Goal: Find specific page/section: Find specific page/section

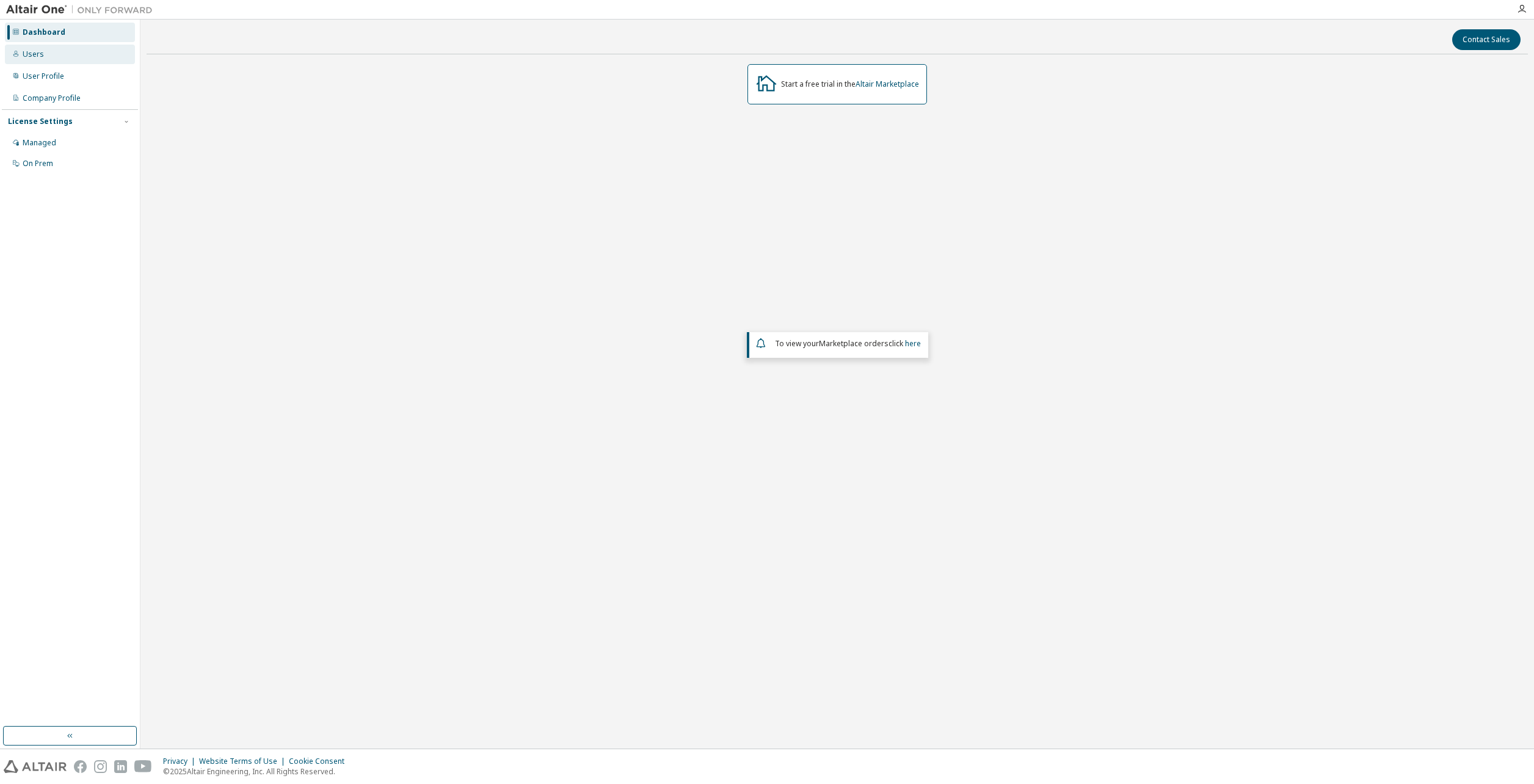
click at [70, 60] on div "Users" at bounding box center [69, 55] width 130 height 20
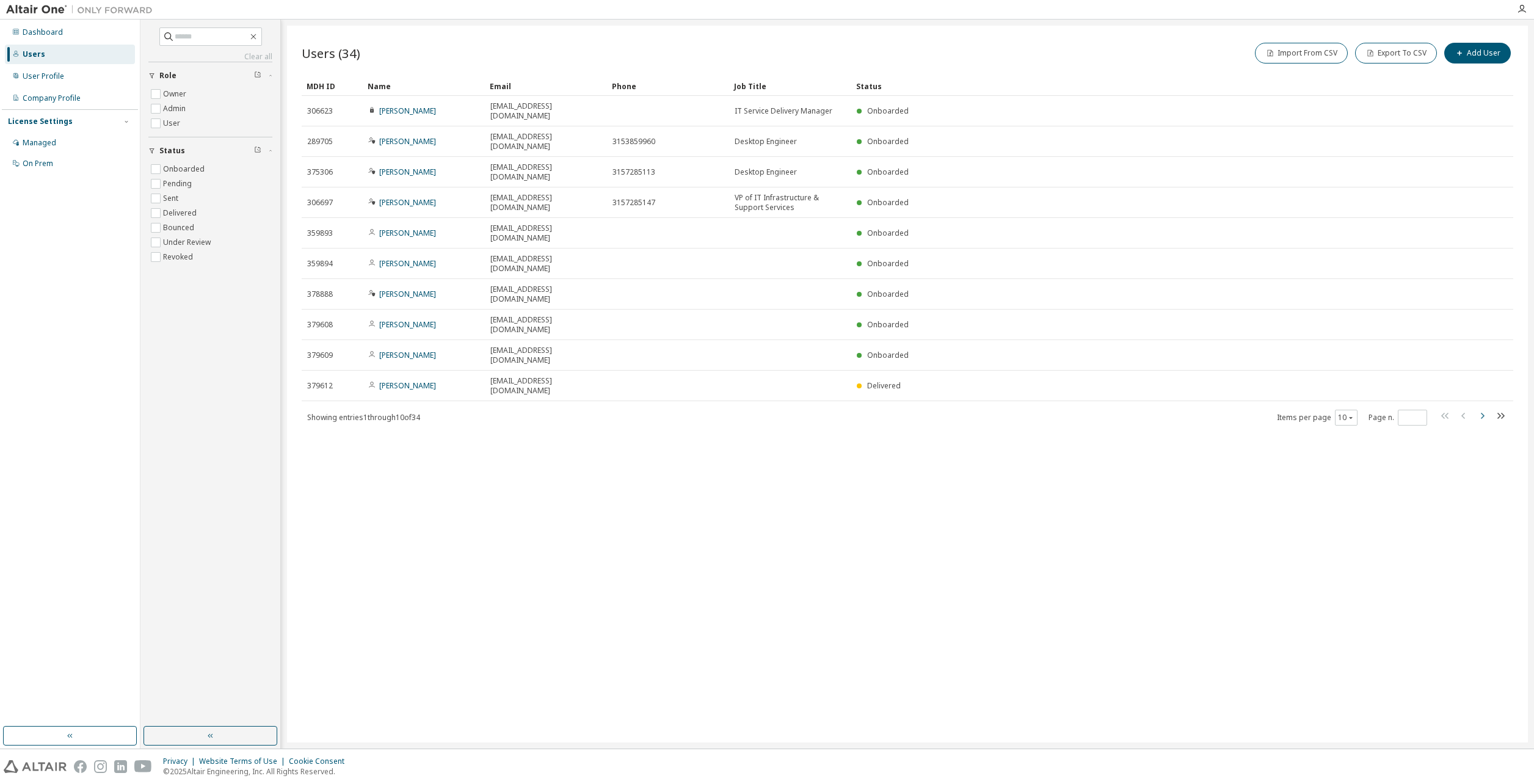
click at [1477, 408] on icon "button" at bounding box center [1482, 415] width 14 height 14
click at [1477, 330] on div "Users (34) Import From CSV Export To CSV Add User Clear Load Save Save As Field…" at bounding box center [907, 384] width 1241 height 717
click at [1476, 408] on icon "button" at bounding box center [1482, 415] width 14 height 14
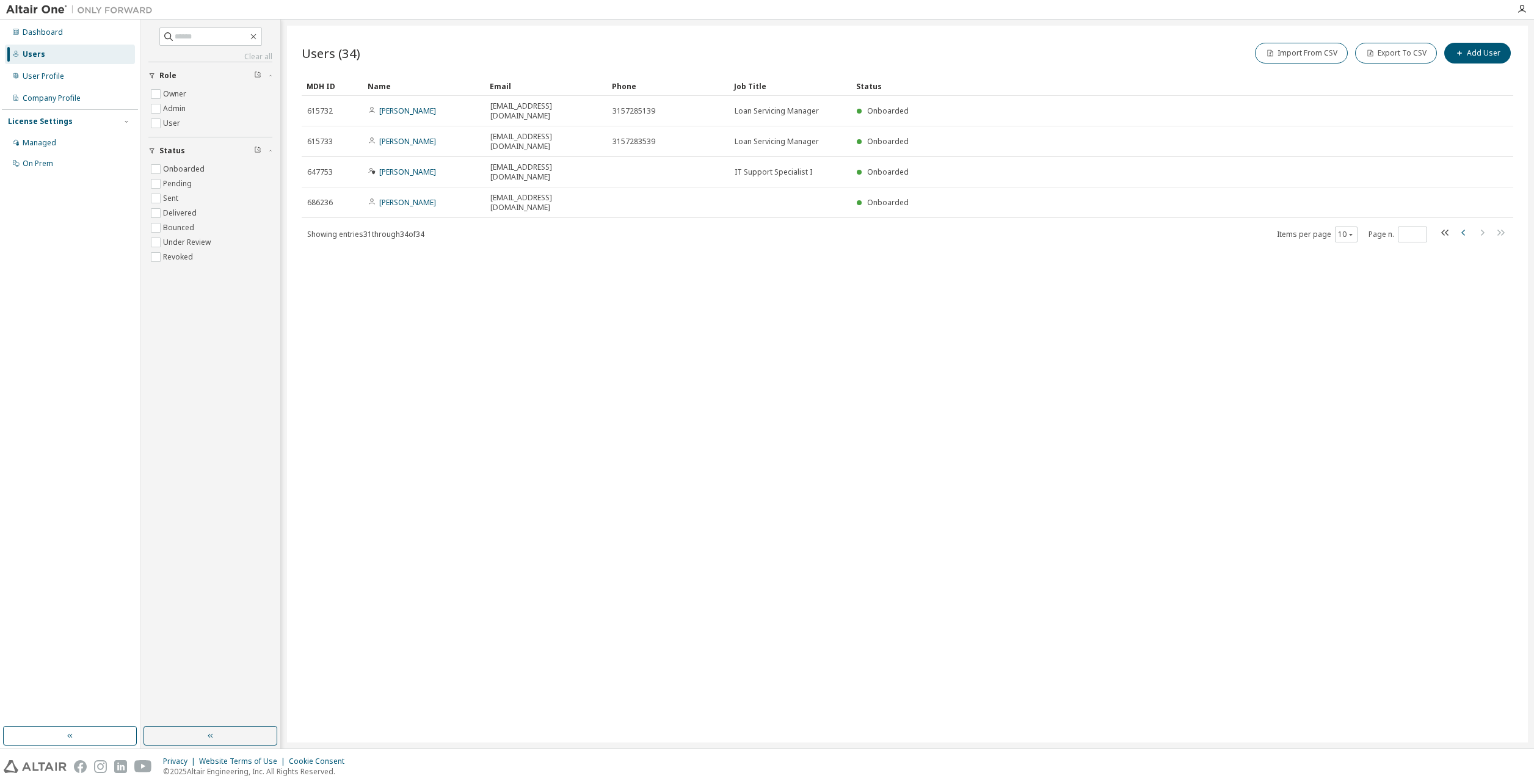
click at [1466, 225] on icon "button" at bounding box center [1464, 232] width 14 height 14
type input "*"
